Goal: Use online tool/utility: Utilize a website feature to perform a specific function

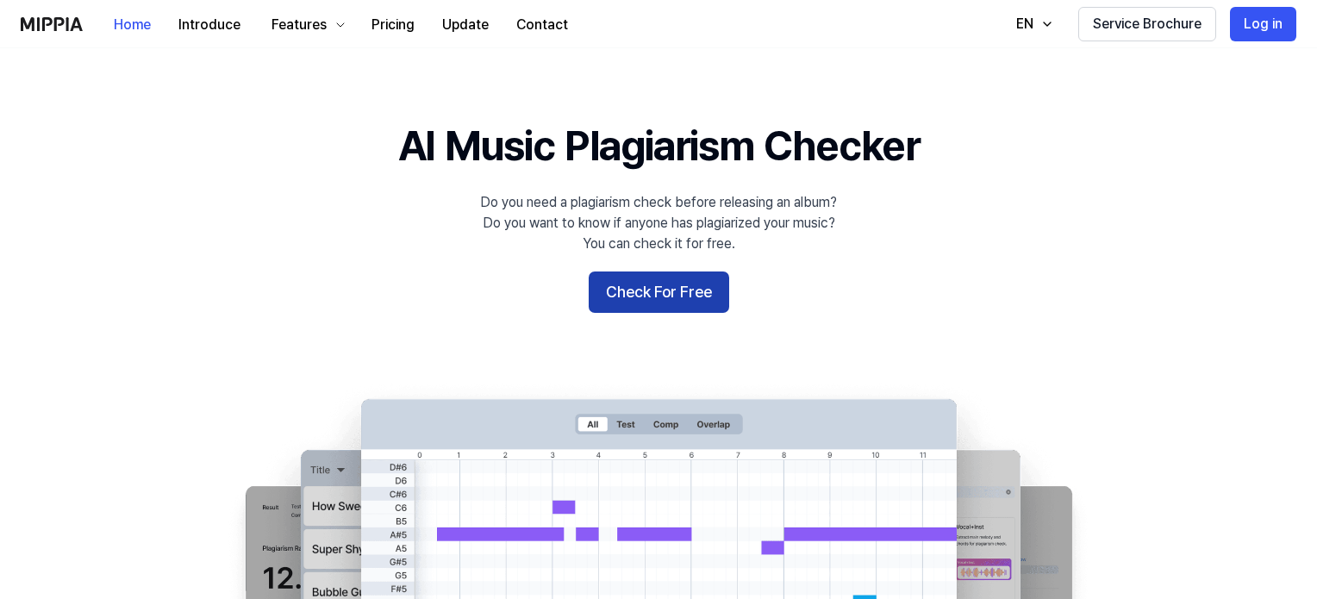
drag, startPoint x: 702, startPoint y: 278, endPoint x: 635, endPoint y: 281, distance: 67.3
click at [635, 281] on button "Check For Free" at bounding box center [659, 292] width 141 height 41
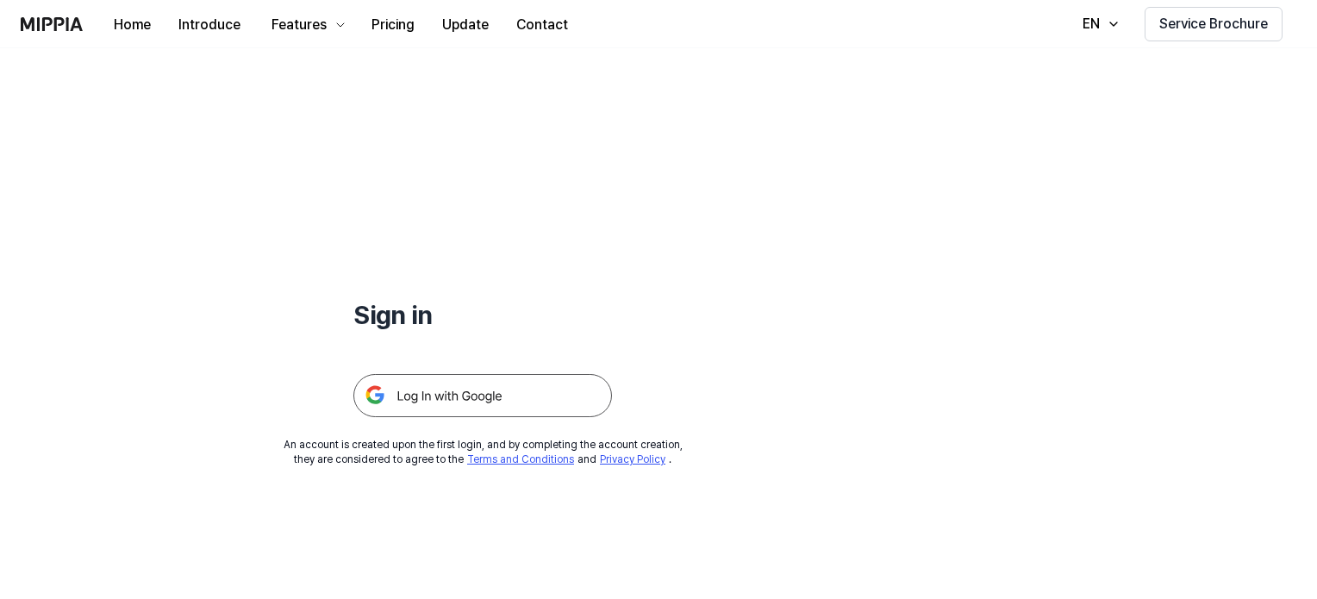
click at [505, 378] on img at bounding box center [482, 395] width 259 height 43
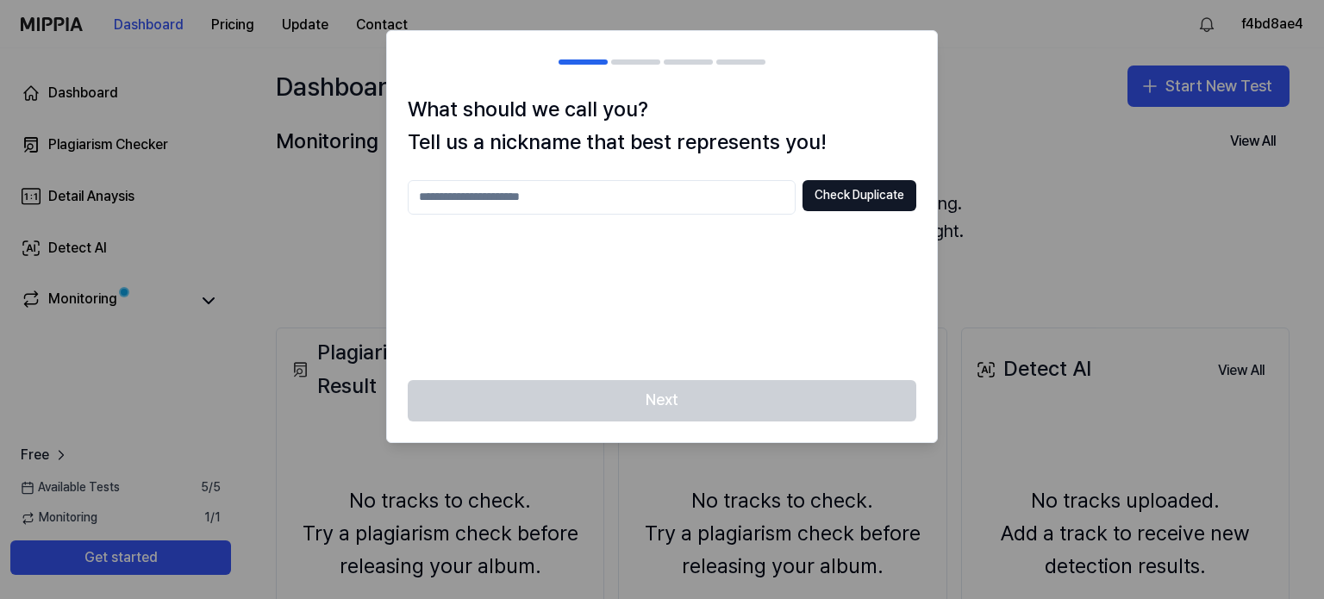
click at [703, 197] on input "text" at bounding box center [602, 197] width 388 height 34
type input "**********"
click at [832, 195] on button "Check Duplicate" at bounding box center [860, 195] width 114 height 31
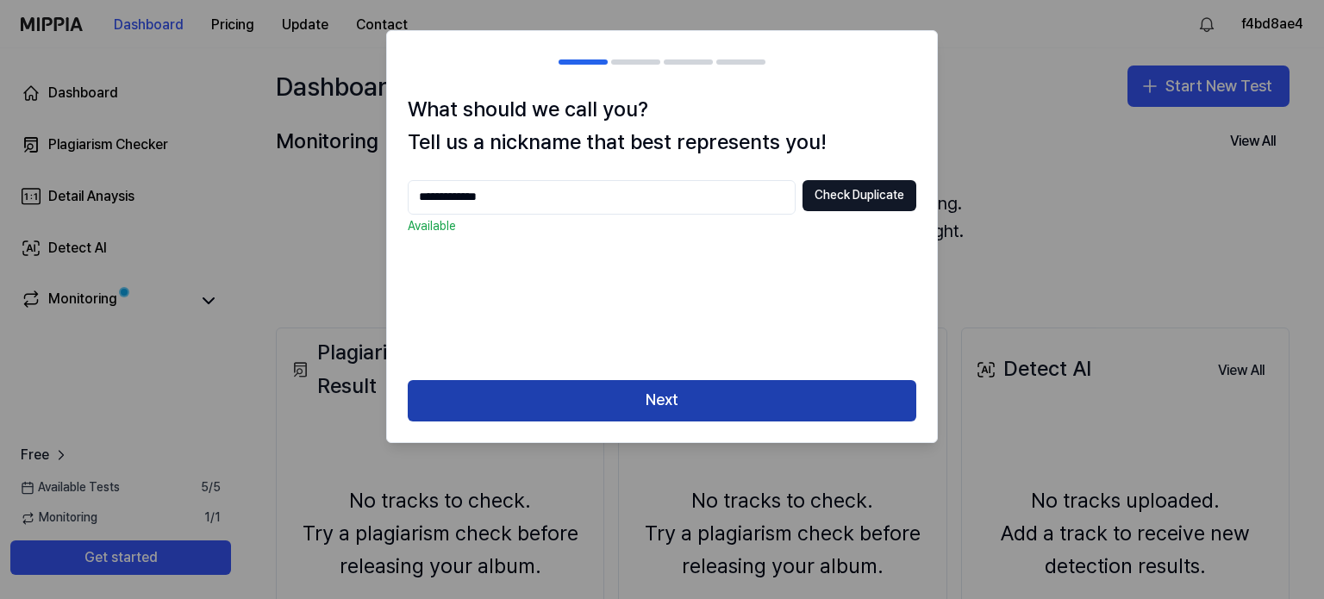
click at [757, 391] on button "Next" at bounding box center [662, 400] width 509 height 41
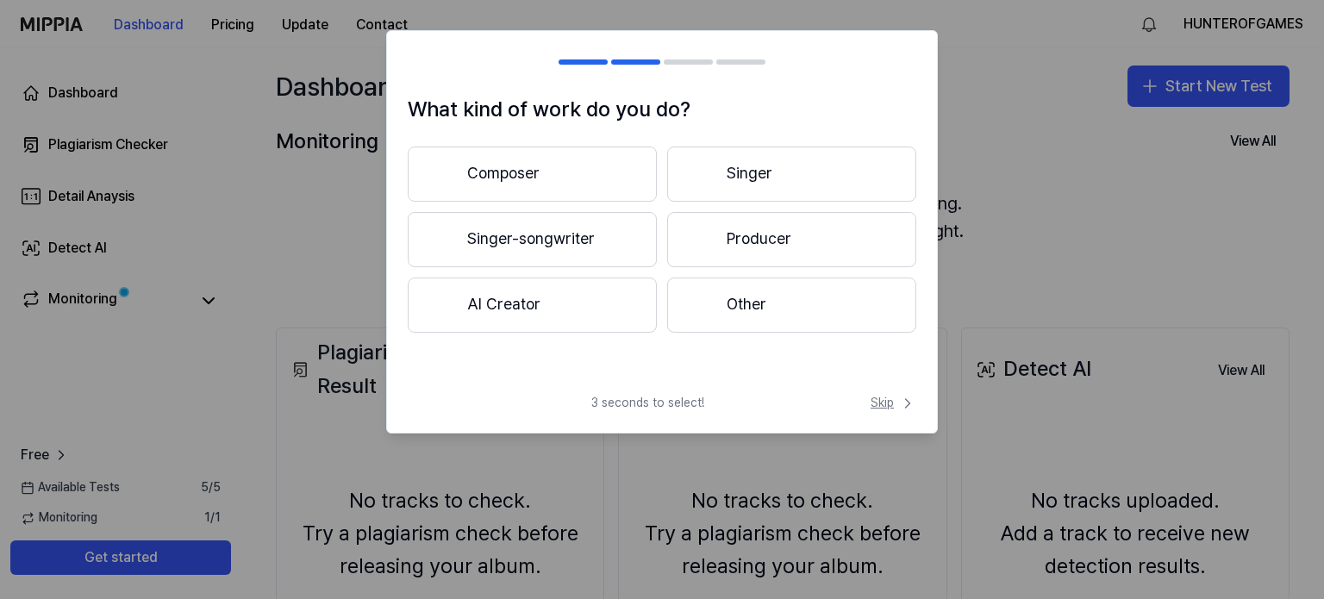
click at [885, 401] on span "Skip" at bounding box center [894, 403] width 46 height 17
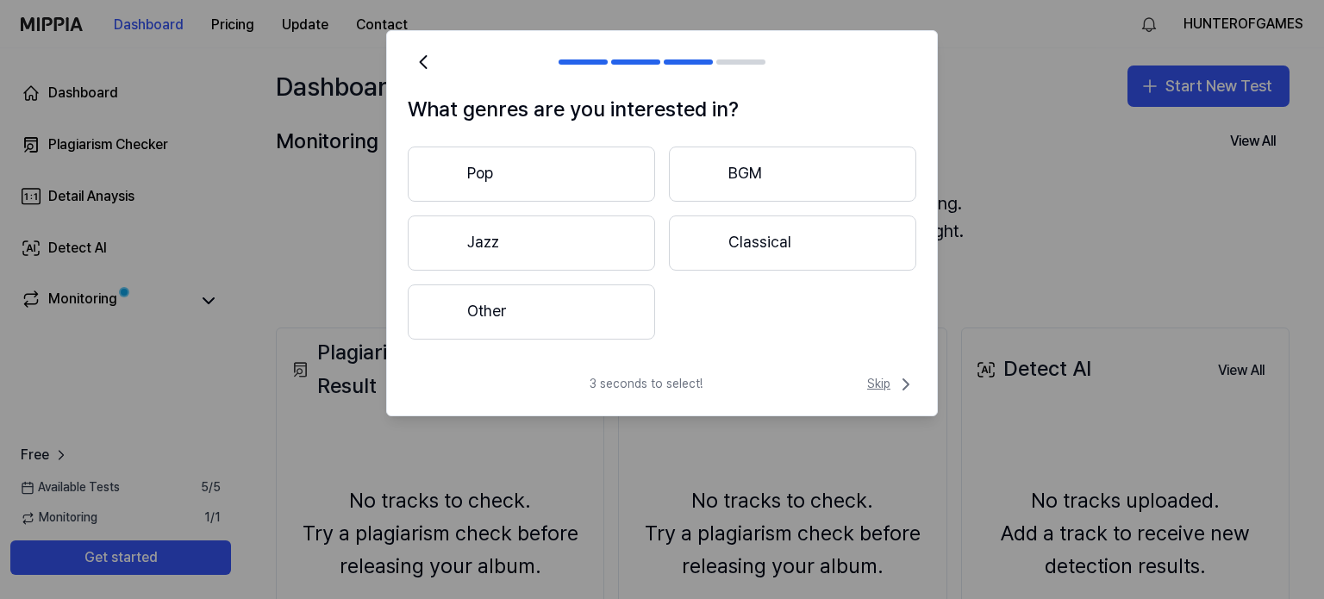
click at [876, 389] on span "Skip" at bounding box center [891, 384] width 49 height 21
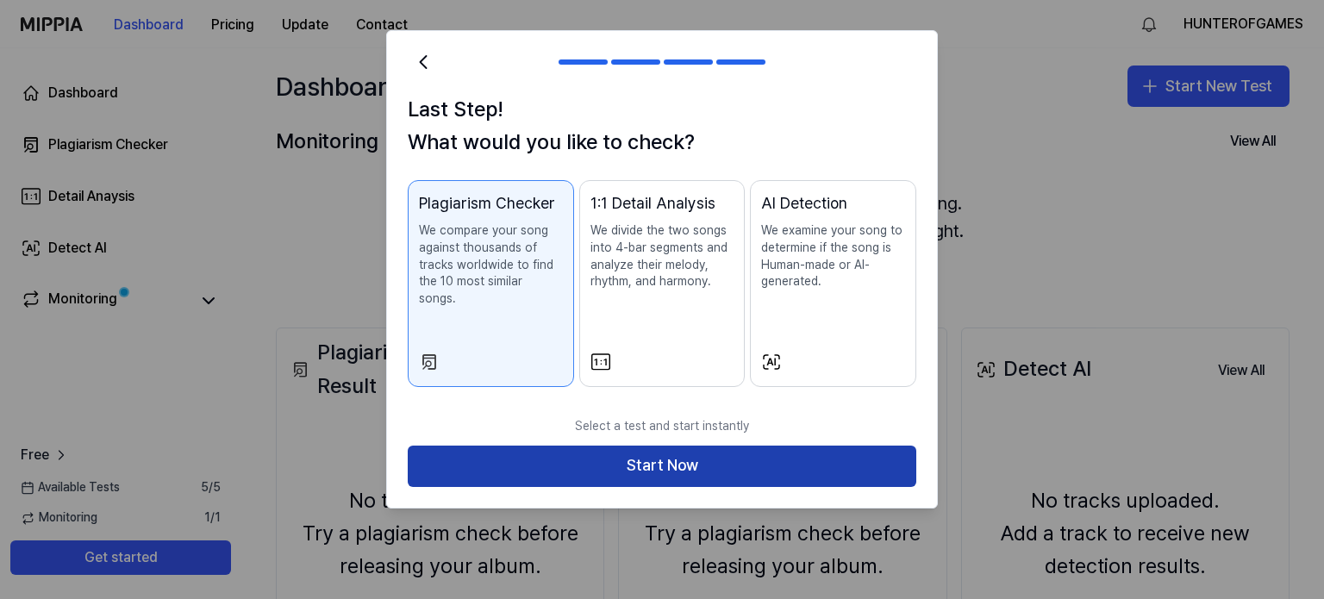
click at [632, 446] on button "Start Now" at bounding box center [662, 466] width 509 height 41
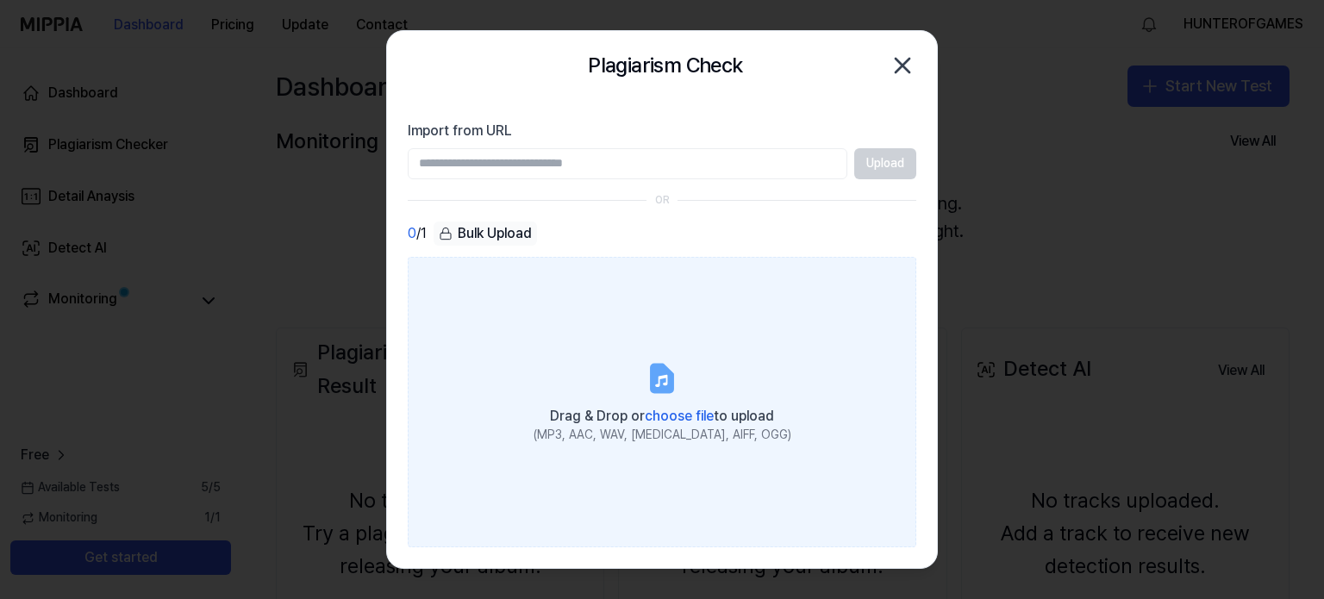
click at [666, 415] on span "choose file" at bounding box center [679, 416] width 69 height 16
click at [0, 0] on input "Drag & Drop or choose file to upload (MP3, AAC, WAV, [MEDICAL_DATA], AIFF, OGG)" at bounding box center [0, 0] width 0 height 0
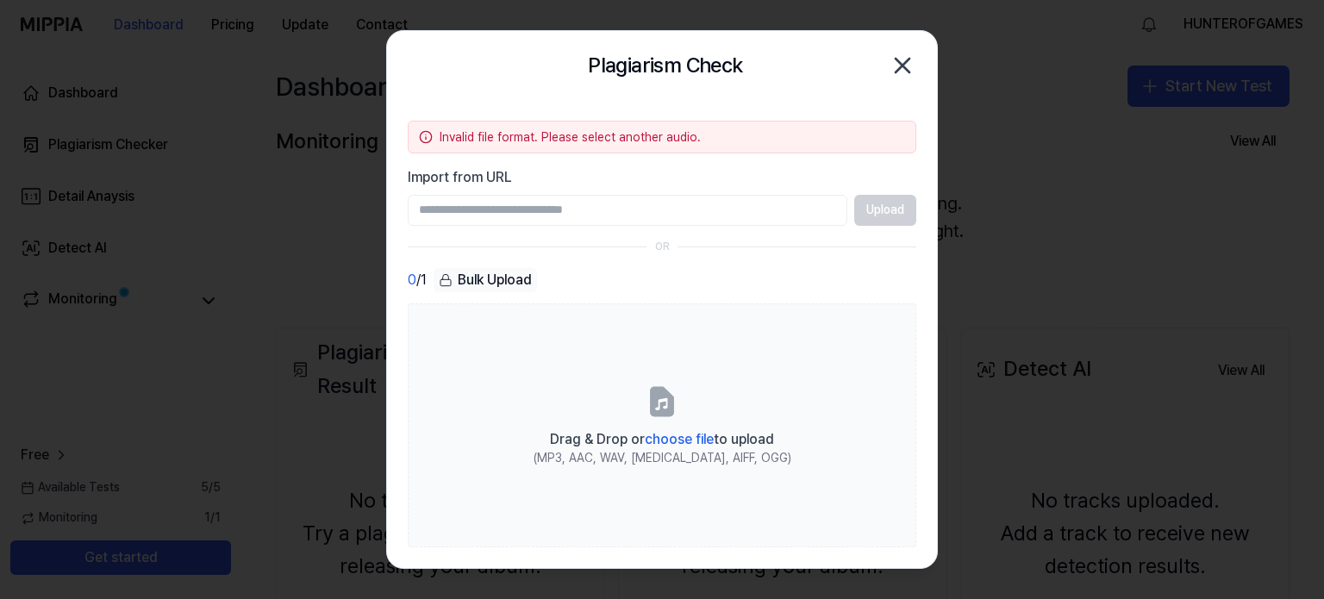
click at [903, 64] on icon "button" at bounding box center [903, 66] width 14 height 14
